Goal: Navigation & Orientation: Understand site structure

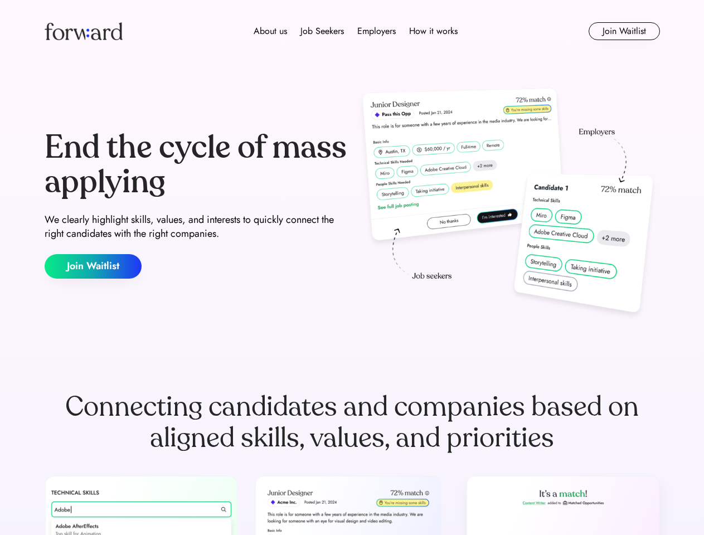
click at [352, 268] on div "End the cycle of mass applying We clearly highlight skills, values, and interes…" at bounding box center [353, 205] width 616 height 240
click at [353, 31] on div "About us Job Seekers Employers How it works" at bounding box center [356, 31] width 440 height 13
click at [84, 31] on img at bounding box center [84, 31] width 78 height 18
click at [356, 31] on div "About us Job Seekers Employers How it works" at bounding box center [356, 31] width 440 height 13
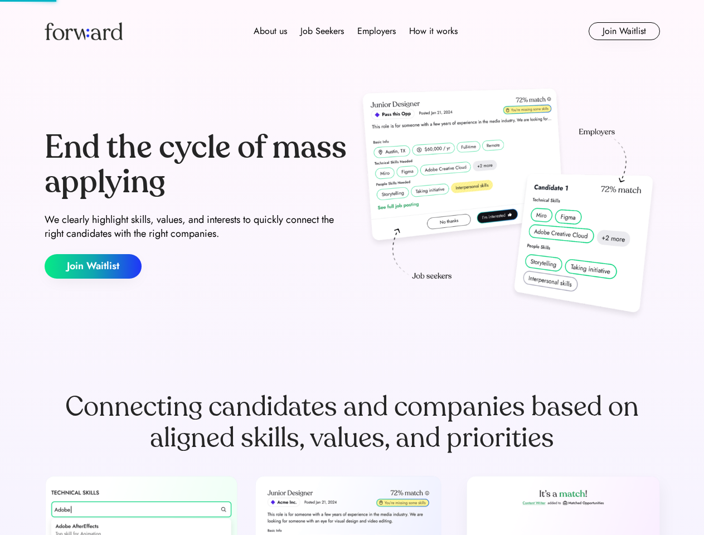
click at [271, 31] on div "About us" at bounding box center [270, 31] width 33 height 13
click at [322, 31] on div "Job Seekers" at bounding box center [323, 31] width 44 height 13
click at [376, 31] on div "Employers" at bounding box center [377, 31] width 38 height 13
click at [433, 31] on div "How it works" at bounding box center [433, 31] width 49 height 13
click at [624, 31] on button "Join Waitlist" at bounding box center [624, 31] width 71 height 18
